Goal: Register for event/course

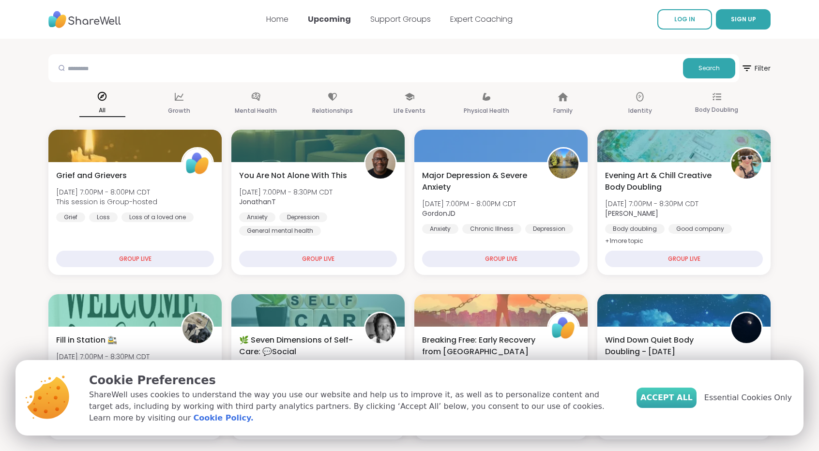
click at [687, 403] on span "Accept All" at bounding box center [666, 398] width 52 height 12
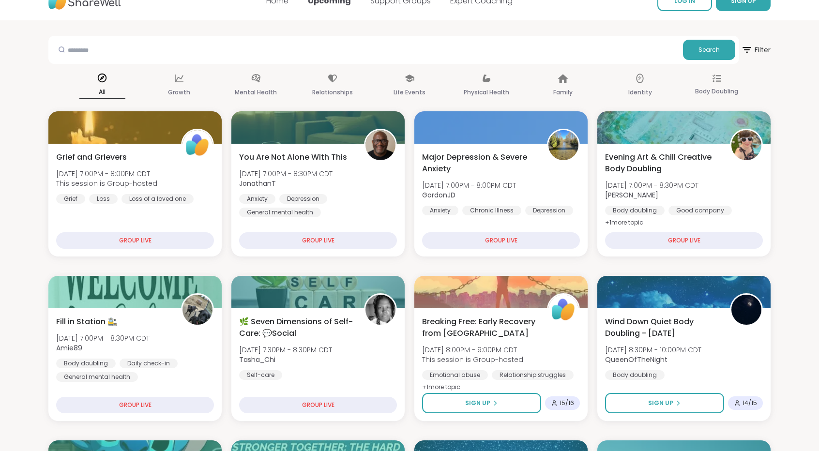
scroll to position [21, 0]
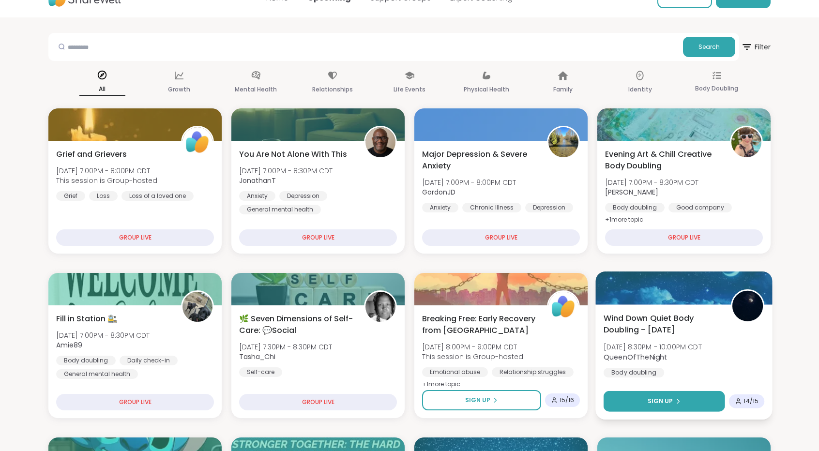
click at [689, 401] on button "Sign Up" at bounding box center [663, 401] width 121 height 21
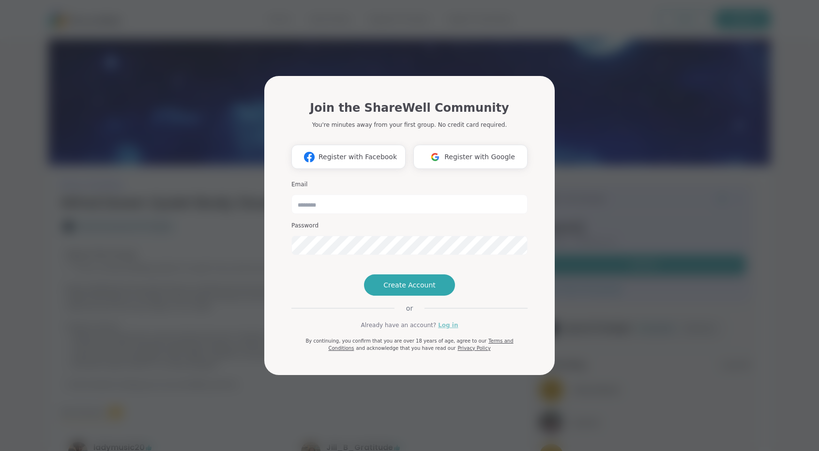
click at [441, 329] on link "Log in" at bounding box center [448, 325] width 20 height 9
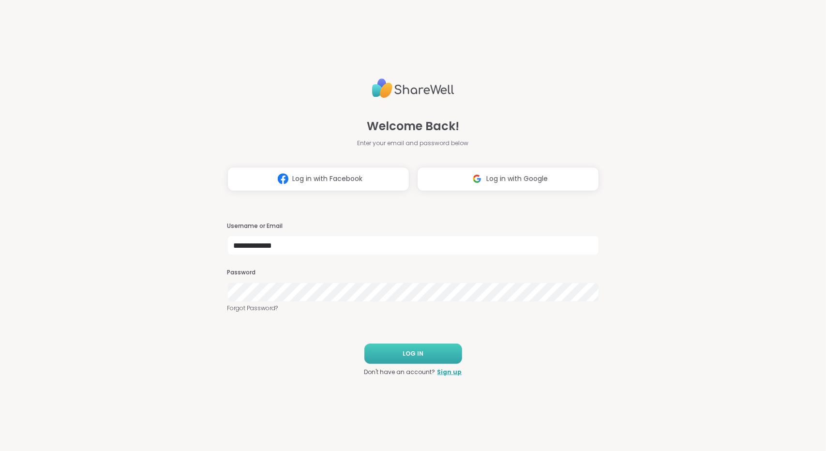
click at [428, 354] on button "LOG IN" at bounding box center [413, 353] width 98 height 20
type input "**********"
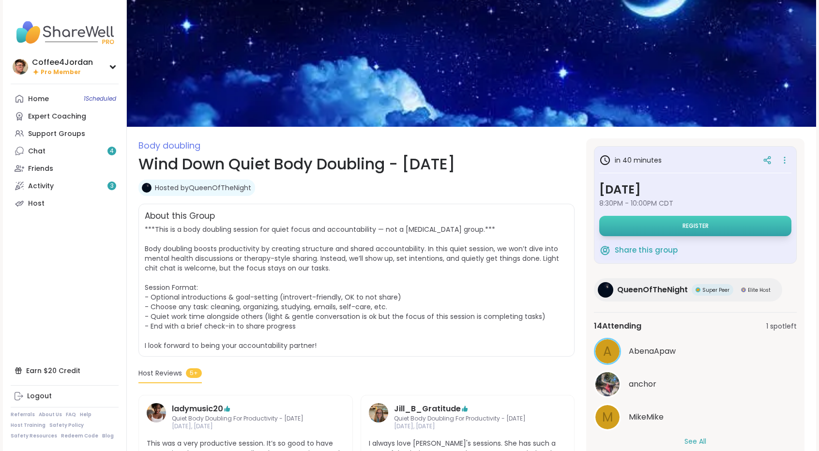
click at [632, 225] on button "Register" at bounding box center [695, 226] width 192 height 20
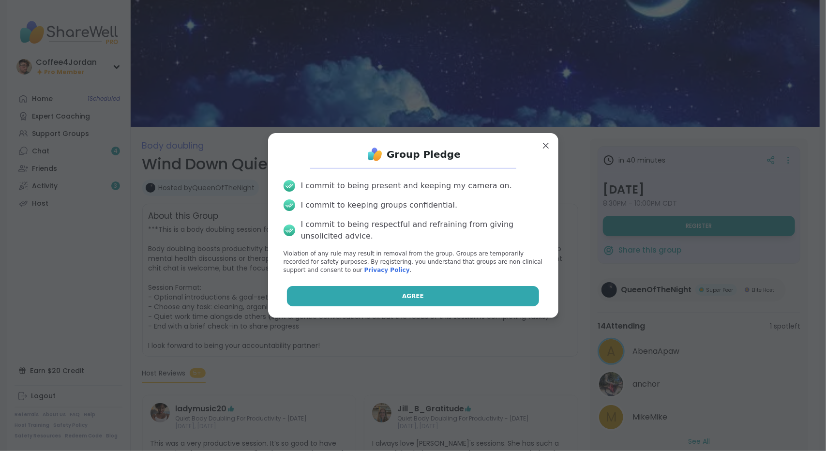
click at [408, 299] on span "Agree" at bounding box center [413, 296] width 22 height 9
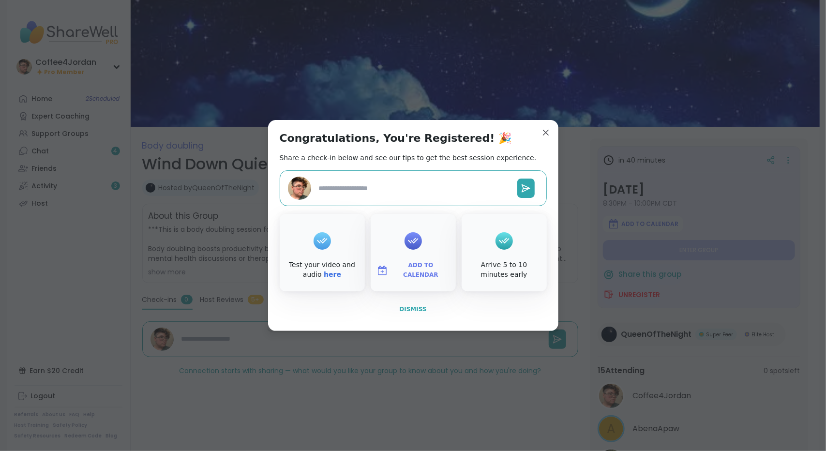
click at [416, 309] on span "Dismiss" at bounding box center [412, 309] width 27 height 7
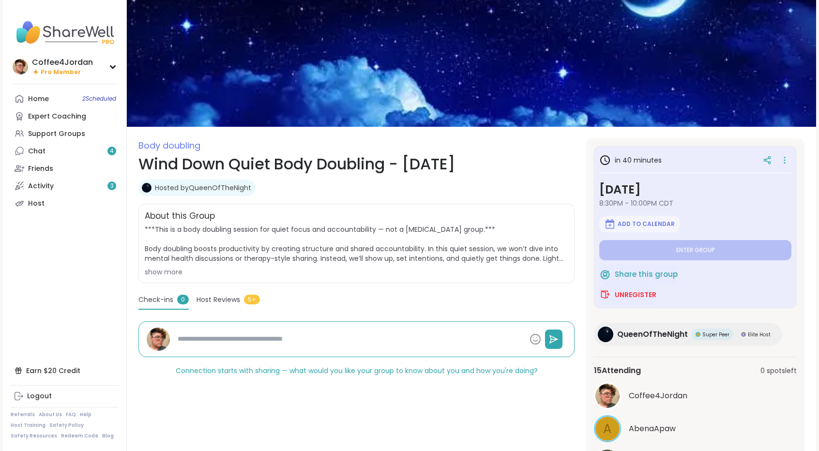
type textarea "*"
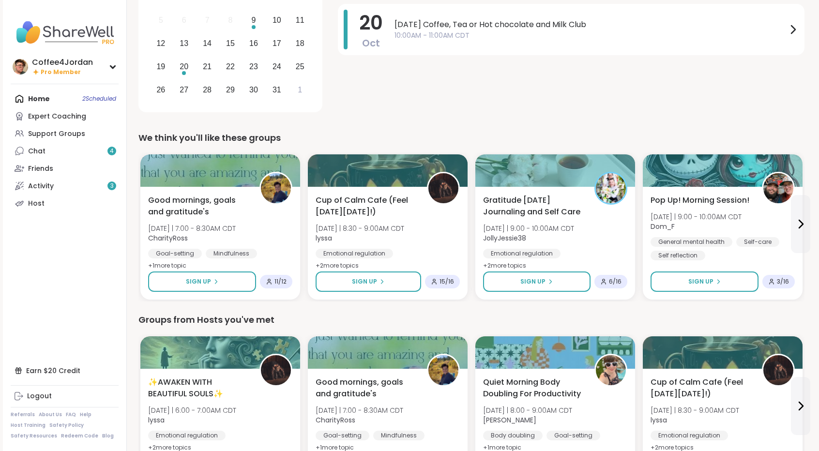
scroll to position [143, 0]
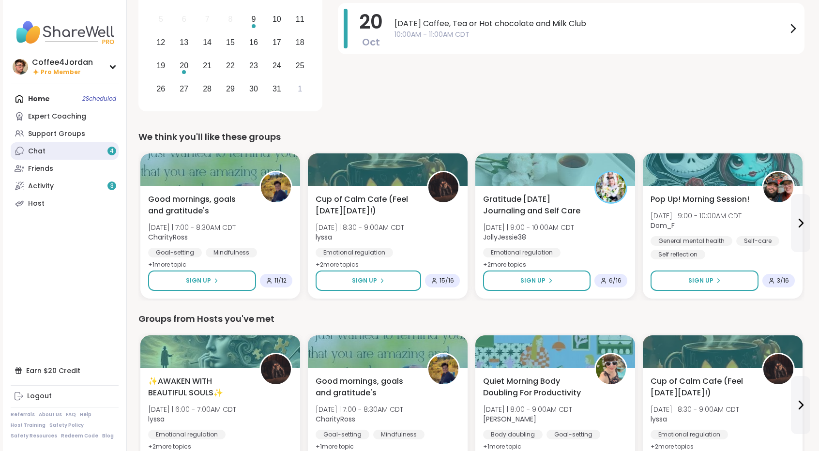
click at [46, 151] on link "Chat 4" at bounding box center [65, 150] width 108 height 17
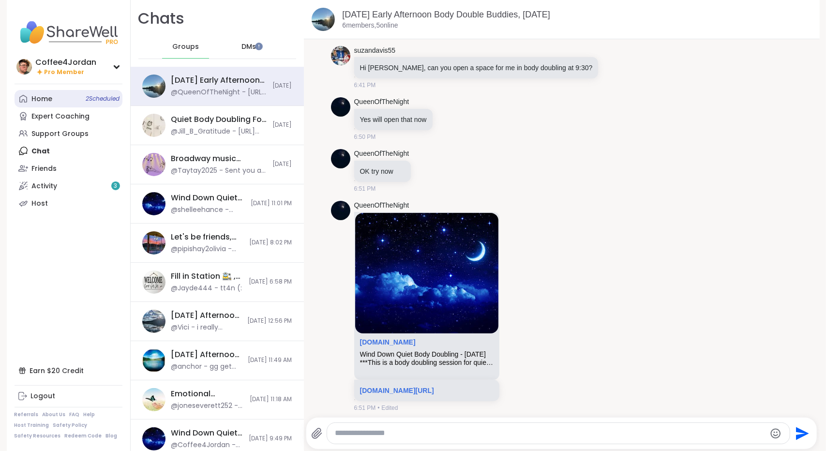
click at [56, 104] on link "Home 2 Scheduled" at bounding box center [69, 98] width 108 height 17
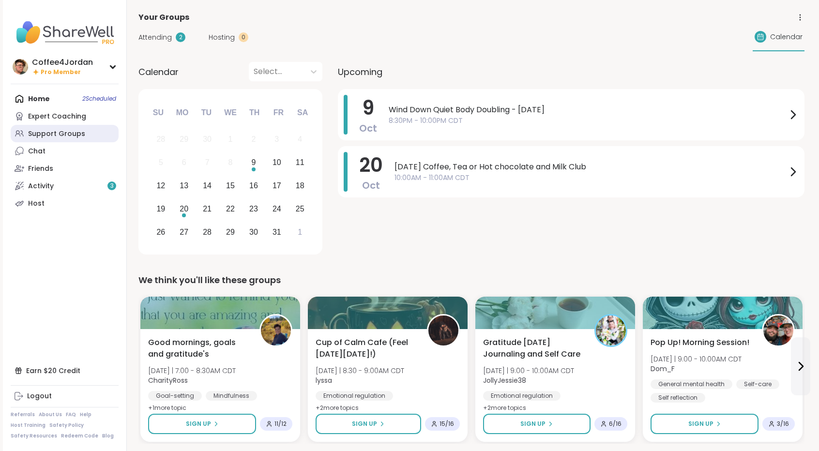
click at [80, 132] on div "Support Groups" at bounding box center [56, 134] width 57 height 10
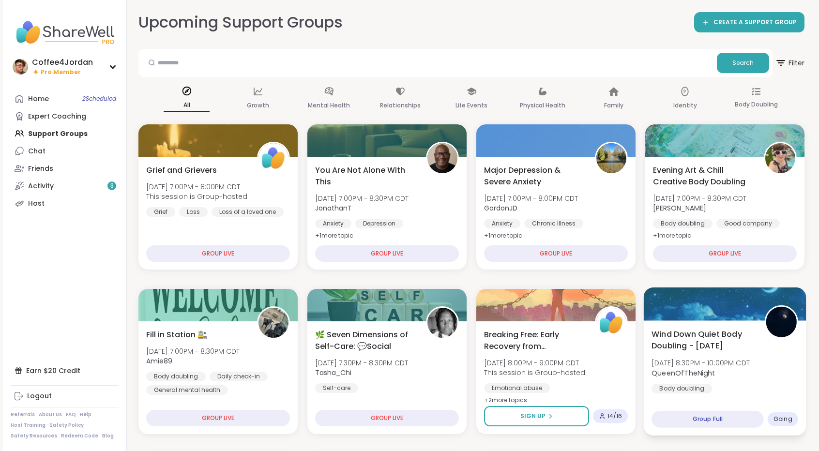
click at [749, 349] on span "Wind Down Quiet Body Doubling - [DATE]" at bounding box center [702, 340] width 102 height 24
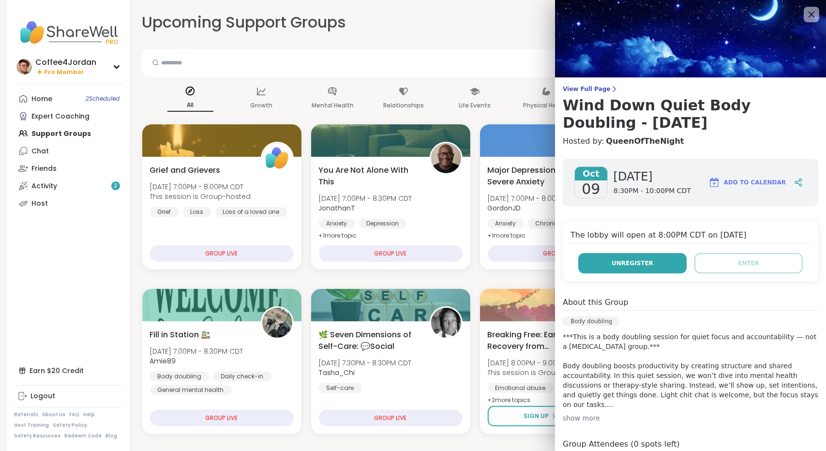
click at [630, 259] on span "Unregister" at bounding box center [632, 263] width 42 height 9
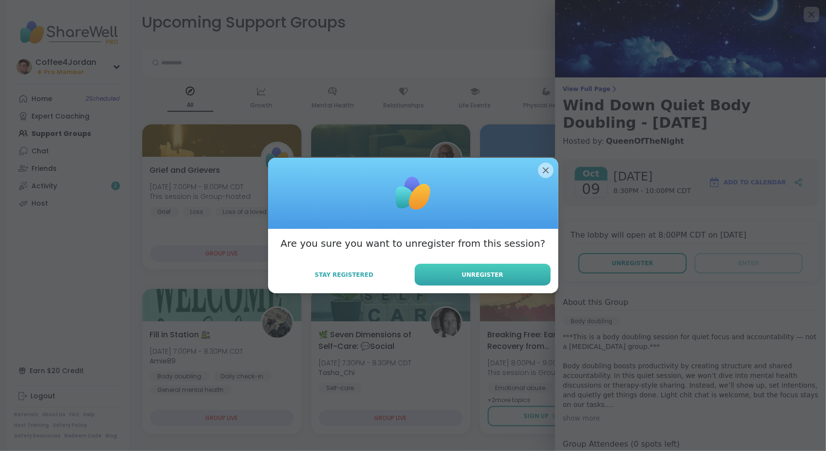
click at [511, 279] on button "Unregister" at bounding box center [483, 275] width 136 height 22
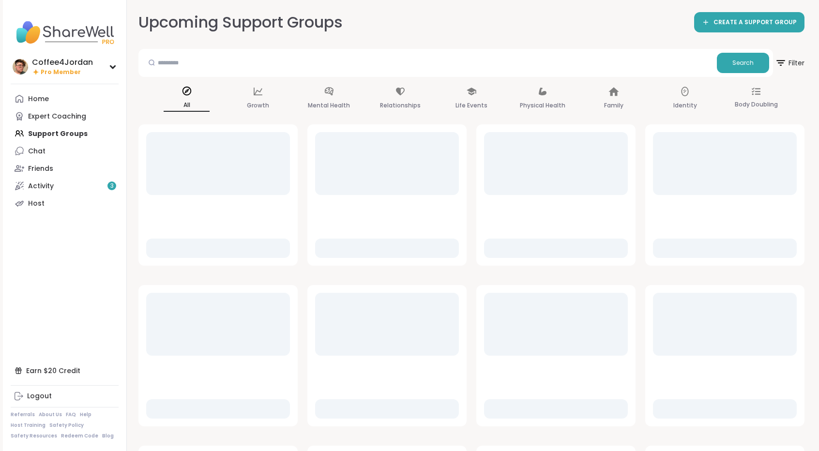
click at [48, 104] on link "Home" at bounding box center [65, 98] width 108 height 17
